Goal: Transaction & Acquisition: Purchase product/service

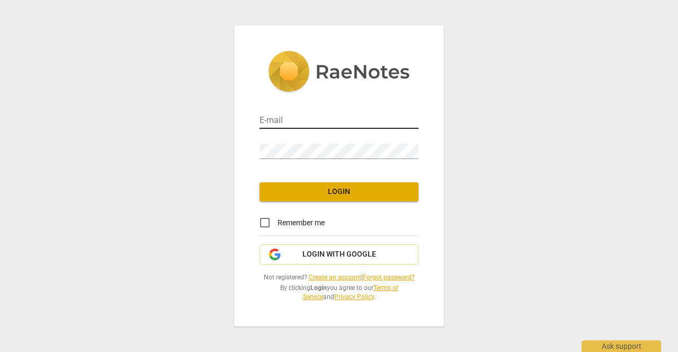
click at [283, 122] on input "email" at bounding box center [338, 120] width 159 height 15
type input "[EMAIL_ADDRESS][DOMAIN_NAME]"
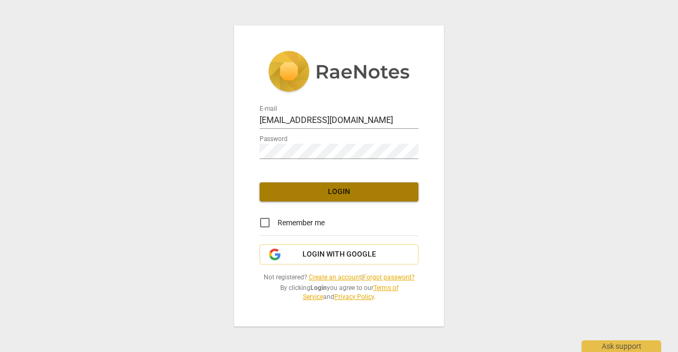
click at [303, 191] on span "Login" at bounding box center [339, 191] width 142 height 11
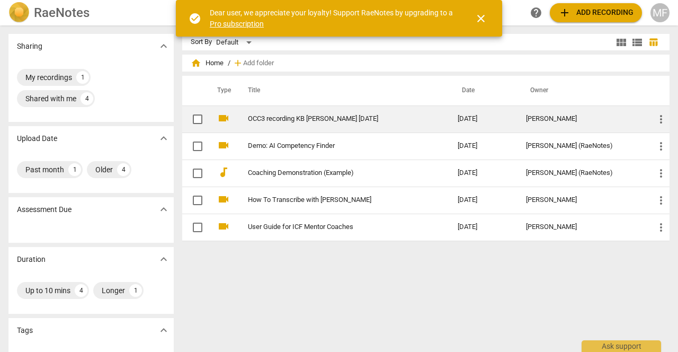
click at [199, 119] on input "checkbox" at bounding box center [197, 119] width 22 height 13
checkbox input "false"
click at [656, 116] on span "more_vert" at bounding box center [660, 119] width 13 height 13
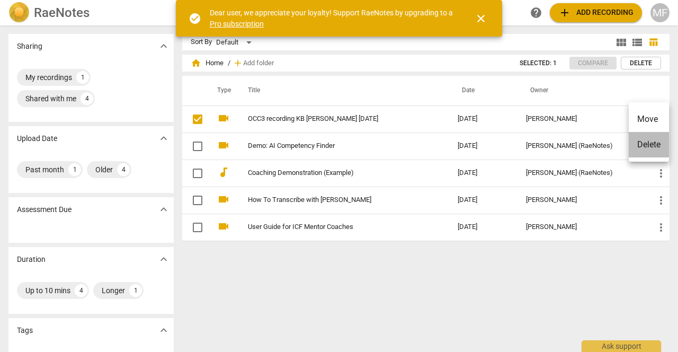
click at [652, 146] on li "Delete" at bounding box center [649, 144] width 40 height 25
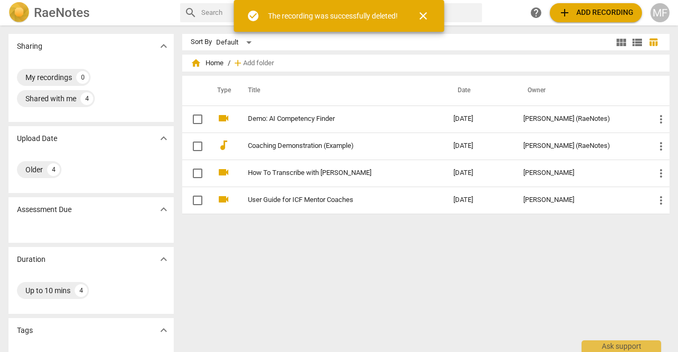
click at [659, 11] on div "MF" at bounding box center [659, 12] width 19 height 19
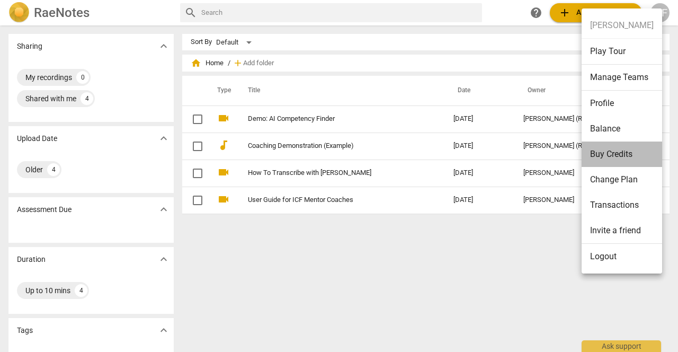
click at [607, 152] on li "Buy Credits" at bounding box center [621, 153] width 80 height 25
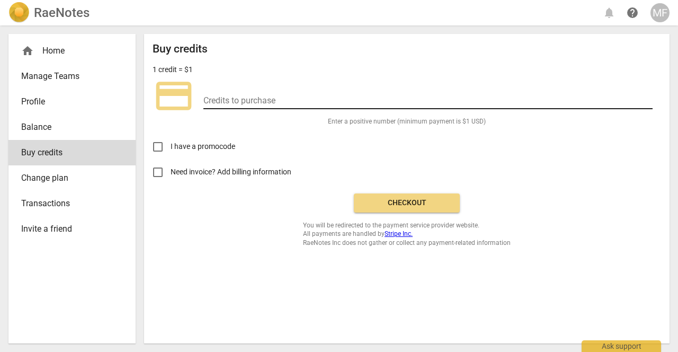
click at [214, 98] on input "number" at bounding box center [427, 101] width 449 height 15
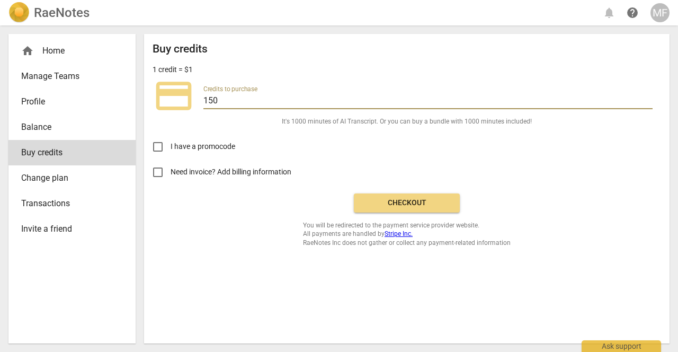
type input "150"
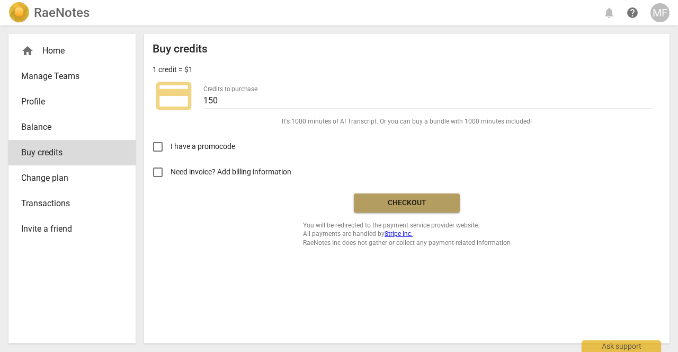
click at [388, 200] on span "Checkout" at bounding box center [406, 203] width 89 height 11
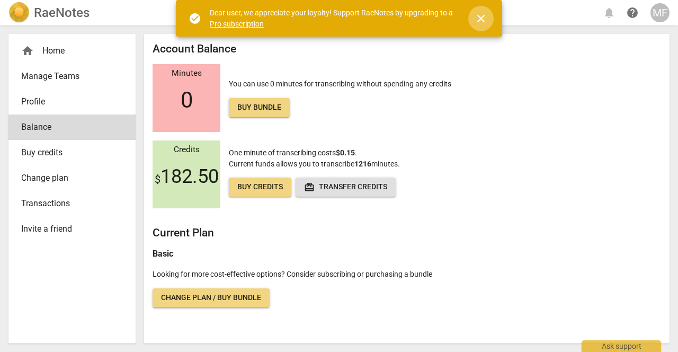
click at [481, 14] on span "close" at bounding box center [480, 18] width 13 height 13
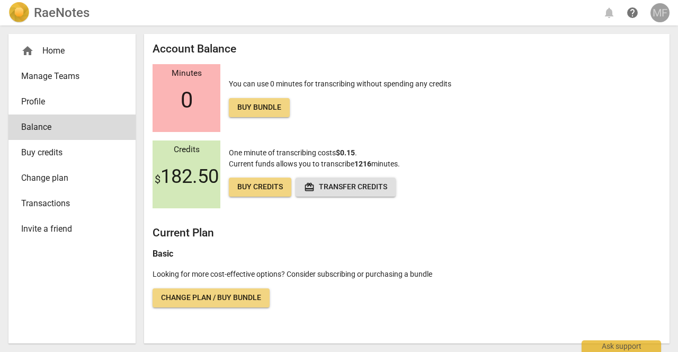
click at [660, 12] on div "MF" at bounding box center [659, 12] width 19 height 19
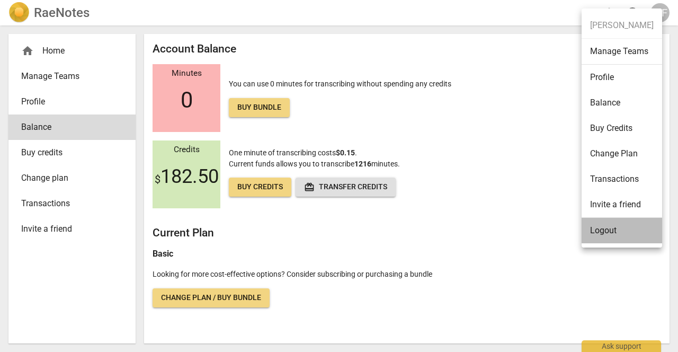
click at [606, 230] on li "Logout" at bounding box center [621, 230] width 80 height 25
